Goal: Complete application form

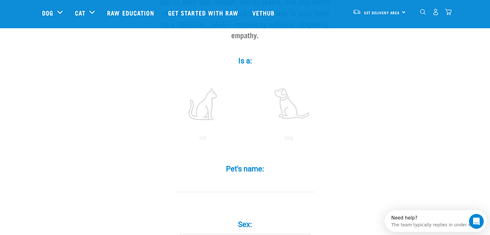
scroll to position [93, 0]
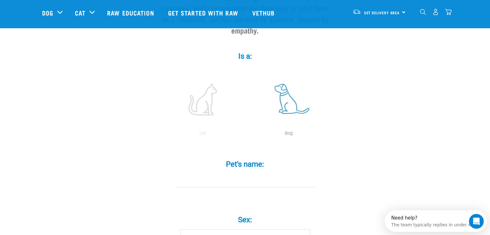
click at [283, 86] on label at bounding box center [289, 99] width 84 height 53
click at [246, 134] on input "radio" at bounding box center [246, 134] width 0 height 0
click at [256, 173] on input "Pet's name: *" at bounding box center [245, 180] width 139 height 14
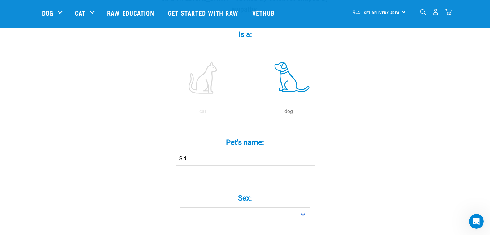
scroll to position [155, 0]
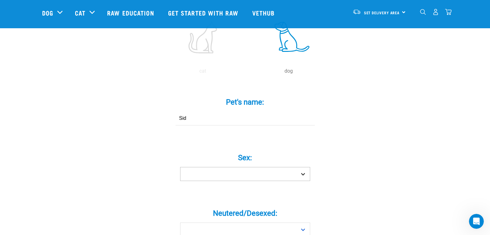
type input "Sid"
click at [301, 167] on select "Boy Girl" at bounding box center [245, 174] width 130 height 14
select select "boy"
click at [180, 167] on select "Boy Girl" at bounding box center [245, 174] width 130 height 14
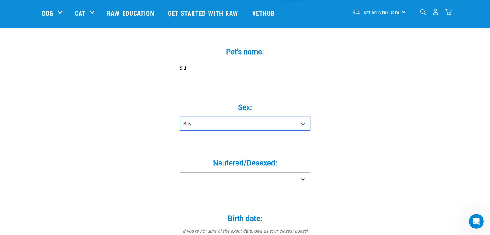
scroll to position [248, 0]
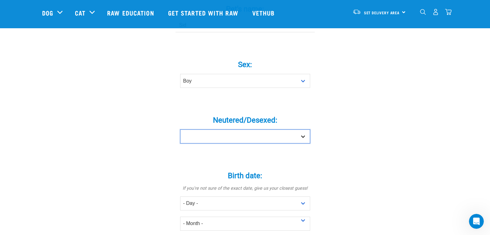
click at [305, 129] on select "Yes No" at bounding box center [245, 136] width 130 height 14
select select "yes"
click at [180, 129] on select "Yes No" at bounding box center [245, 136] width 130 height 14
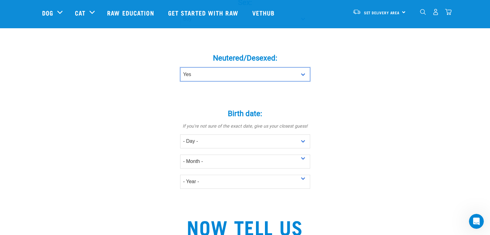
scroll to position [341, 0]
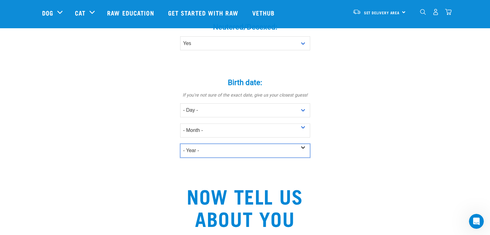
click at [305, 143] on select "- Year - 2025 2024 2023 2022 2021 2020 2019 2018 2017 2016 2015 2014 2013 2012" at bounding box center [245, 150] width 130 height 14
select select "2015"
click at [180, 143] on select "- Year - 2025 2024 2023 2022 2021 2020 2019 2018 2017 2016 2015 2014 2013 2012" at bounding box center [245, 150] width 130 height 14
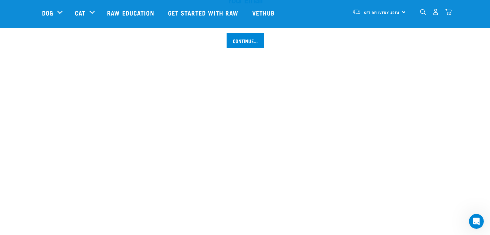
scroll to position [729, 0]
